Goal: Find specific page/section

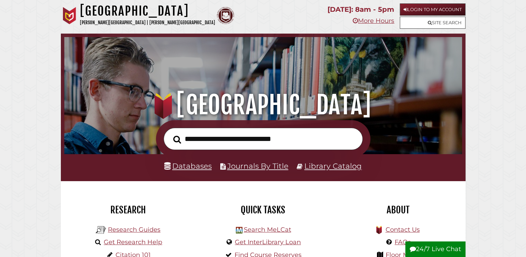
scroll to position [131, 394]
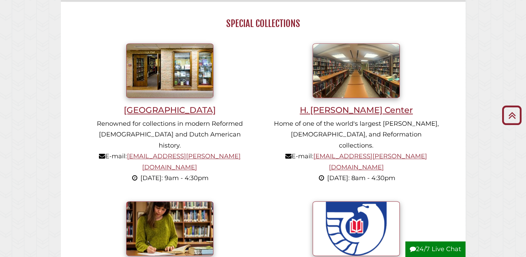
scroll to position [450, 0]
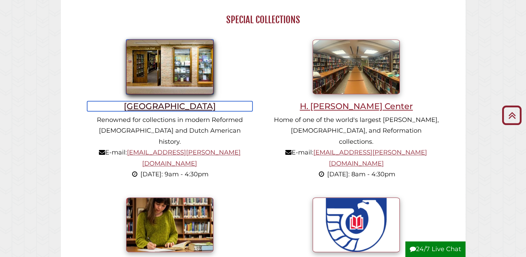
click at [160, 108] on h3 "[GEOGRAPHIC_DATA]" at bounding box center [170, 106] width 166 height 10
